Goal: Find specific page/section: Find specific page/section

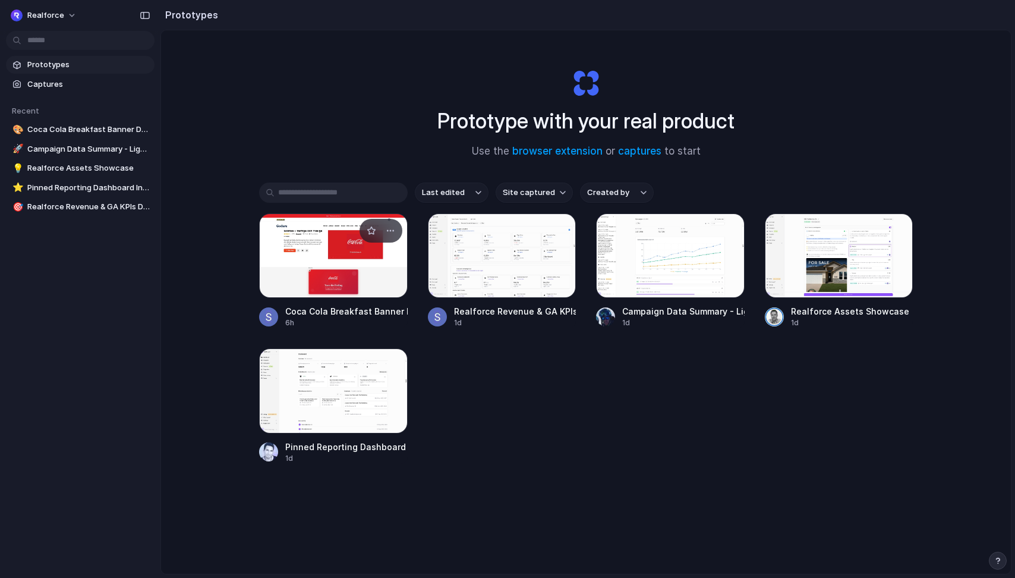
click at [383, 269] on div at bounding box center [333, 255] width 149 height 84
